Goal: Check status: Check status

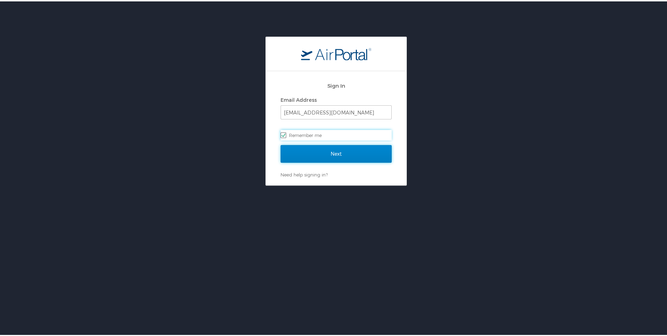
click at [336, 149] on input "Next" at bounding box center [336, 153] width 111 height 18
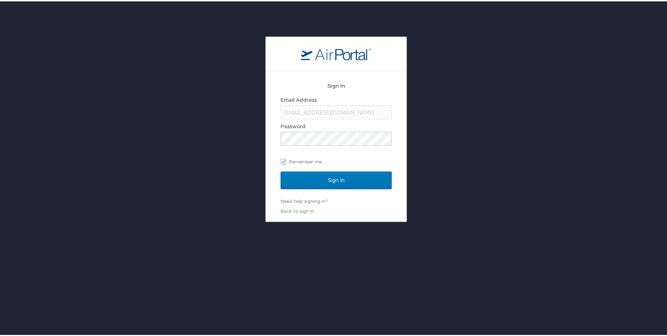
click at [269, 189] on div "Sign In Email Address brittany.williams4@la.gov Password Remember me Sign In Ne…" at bounding box center [336, 145] width 141 height 150
click at [299, 179] on input "Sign In" at bounding box center [336, 179] width 111 height 18
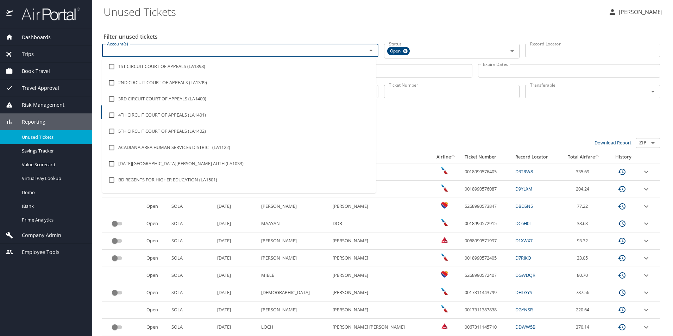
click at [173, 55] on input "Account(s)" at bounding box center [229, 50] width 251 height 9
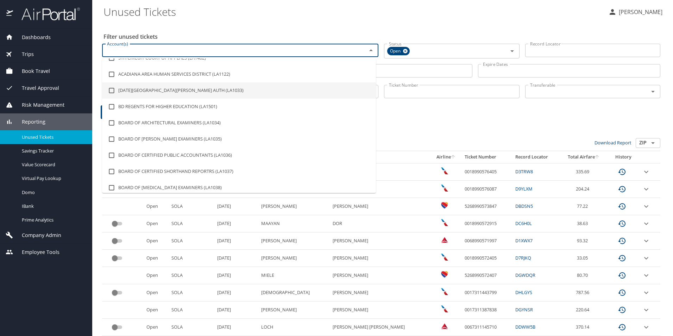
scroll to position [24, 0]
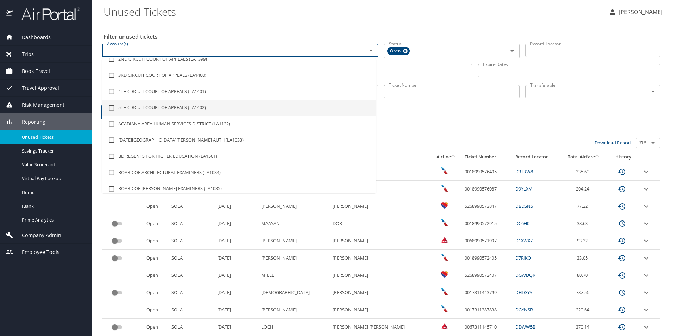
click at [497, 128] on h3 "623 Results" at bounding box center [381, 132] width 558 height 12
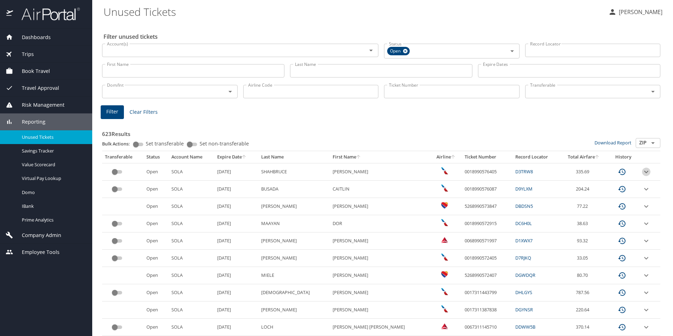
click at [642, 174] on icon "expand row" at bounding box center [646, 171] width 8 height 8
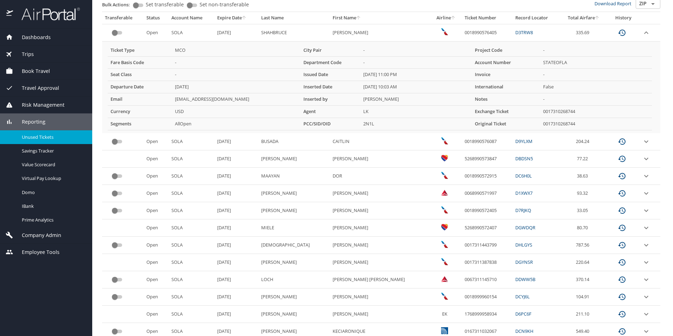
scroll to position [139, 0]
click at [644, 141] on icon "expand row" at bounding box center [646, 141] width 4 height 2
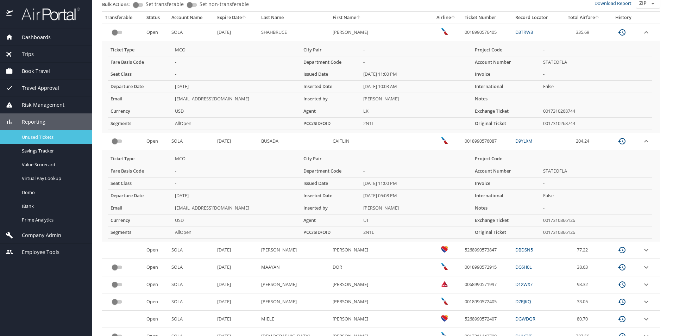
click at [47, 134] on span "Unused Tickets" at bounding box center [53, 137] width 62 height 7
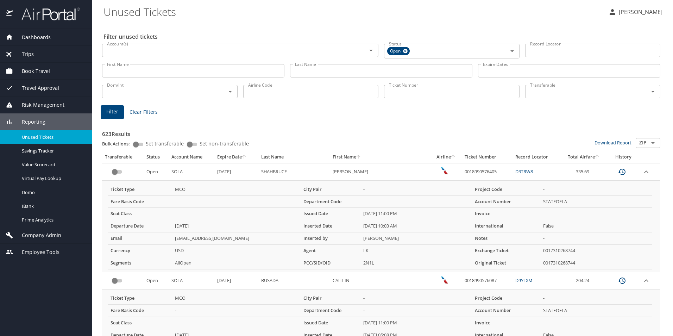
click at [332, 47] on input "Account(s)" at bounding box center [229, 50] width 251 height 9
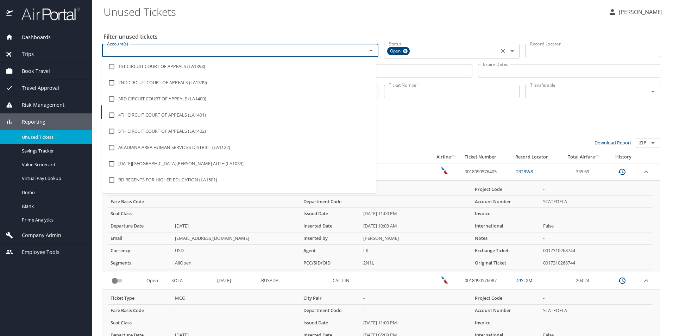
click at [508, 53] on icon "Open" at bounding box center [512, 51] width 8 height 8
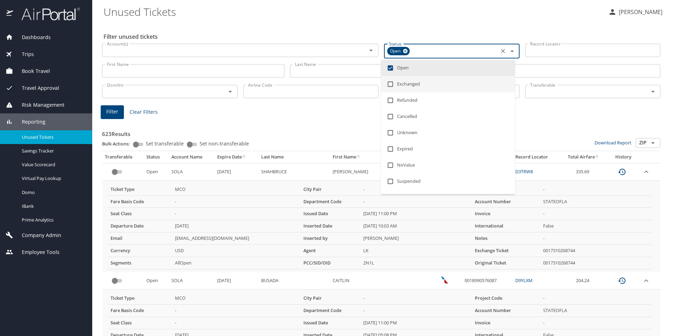
click at [494, 85] on li "Exchanged" at bounding box center [448, 84] width 134 height 16
checkbox input "true"
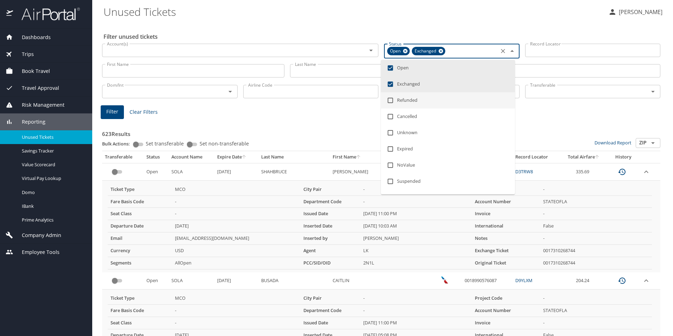
click at [493, 102] on li "Refunded" at bounding box center [448, 100] width 134 height 16
checkbox input "true"
click at [479, 167] on li "NoValue" at bounding box center [448, 165] width 134 height 16
checkbox input "true"
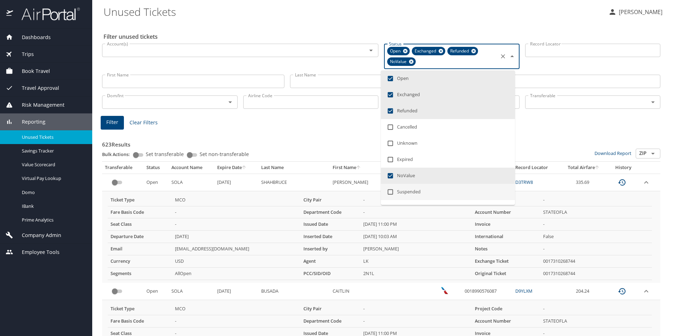
click at [497, 189] on li "Suspended" at bounding box center [448, 192] width 134 height 16
checkbox input "true"
click at [484, 153] on li "Expired" at bounding box center [448, 159] width 134 height 16
checkbox input "true"
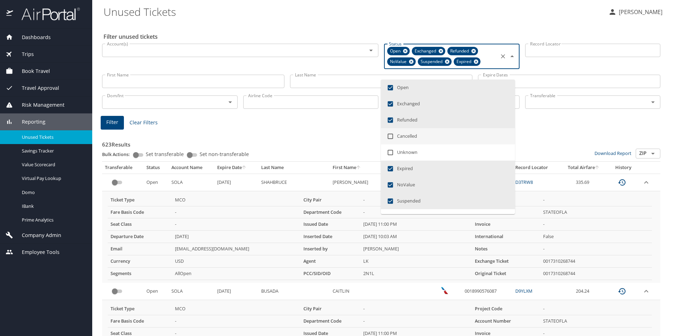
click at [481, 139] on li "Cancelled" at bounding box center [448, 136] width 134 height 16
checkbox input "true"
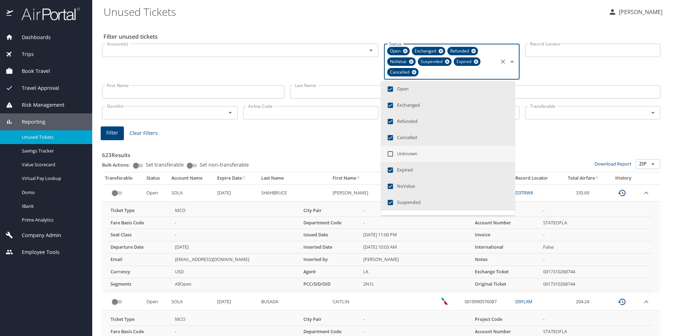
click at [479, 151] on li "Unknown" at bounding box center [448, 154] width 134 height 16
checkbox input "true"
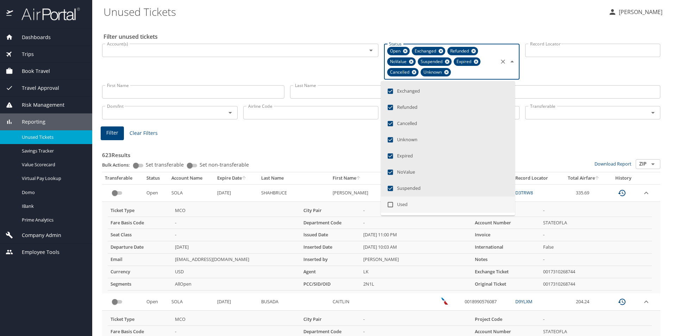
click at [483, 208] on li "Used" at bounding box center [448, 204] width 134 height 16
checkbox input "true"
click at [267, 52] on input "Account(s)" at bounding box center [229, 50] width 251 height 9
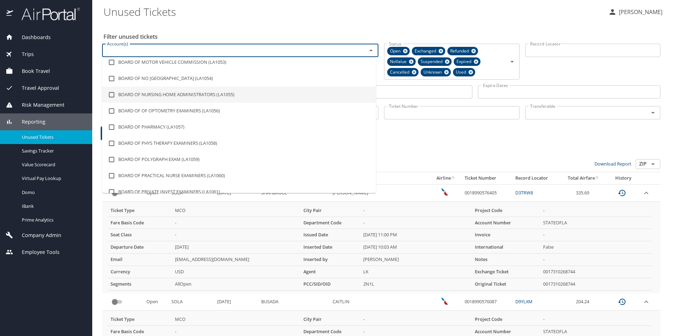
scroll to position [425, 0]
